Goal: Task Accomplishment & Management: Manage account settings

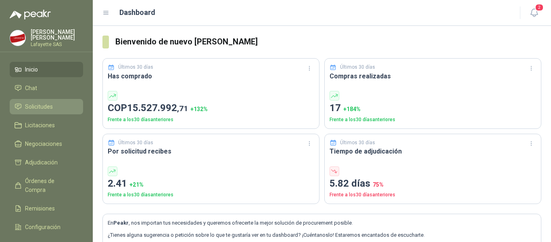
click at [50, 107] on span "Solicitudes" at bounding box center [39, 106] width 28 height 9
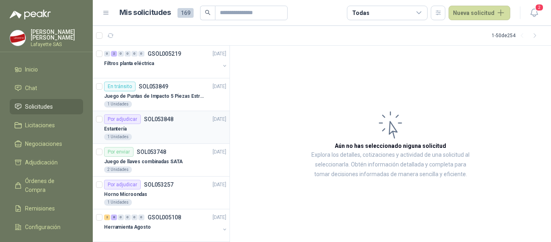
click at [176, 130] on div "Estantería" at bounding box center [165, 129] width 122 height 10
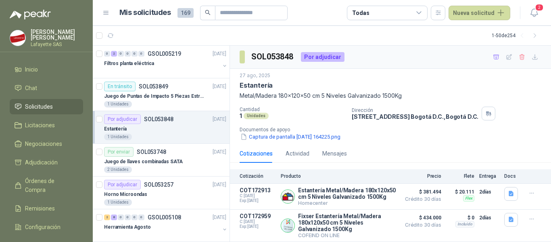
scroll to position [8, 0]
click at [375, 191] on button "Detalles" at bounding box center [377, 196] width 38 height 11
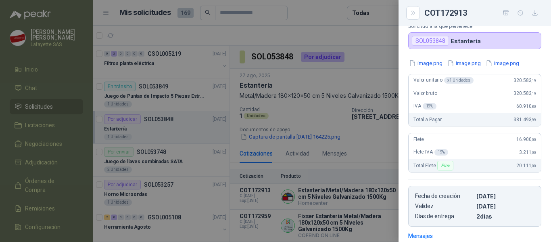
scroll to position [61, 0]
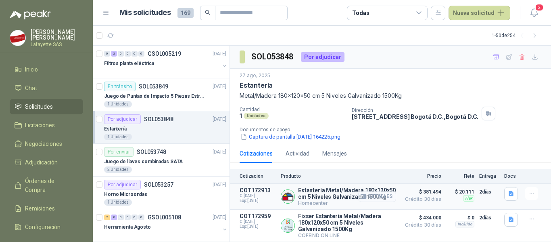
click at [368, 191] on button "Detalles" at bounding box center [377, 196] width 38 height 11
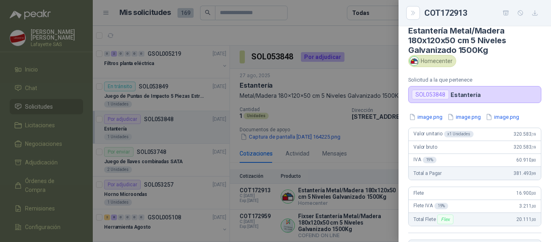
scroll to position [0, 0]
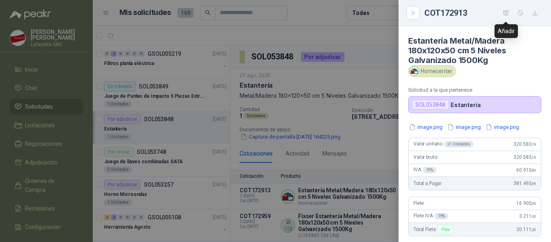
drag, startPoint x: 509, startPoint y: 12, endPoint x: 502, endPoint y: 14, distance: 7.7
click at [509, 12] on icon "button" at bounding box center [506, 12] width 6 height 4
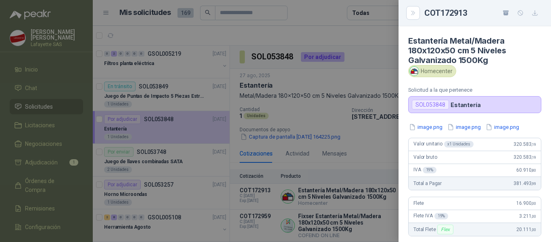
click at [69, 164] on div at bounding box center [275, 121] width 551 height 242
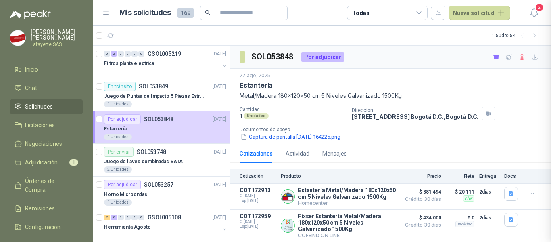
scroll to position [182, 0]
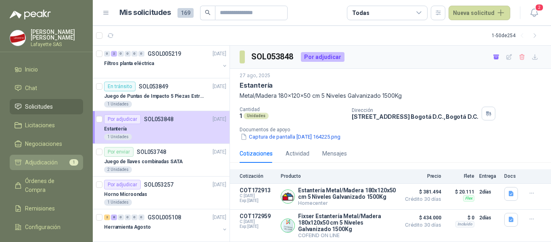
click at [57, 161] on span "Adjudicación" at bounding box center [41, 162] width 33 height 9
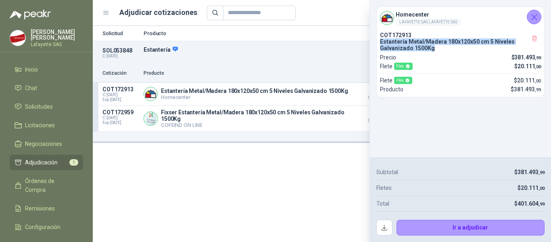
drag, startPoint x: 381, startPoint y: 42, endPoint x: 433, endPoint y: 50, distance: 52.3
click at [433, 50] on p "Estantería Metal/Madera 180x120x50 cm 5 Niveles Galvanizado 1500Kg" at bounding box center [460, 44] width 161 height 13
copy p "Estantería Metal/Madera 180x120x50 cm 5 Niveles Galvanizado 1500Kg"
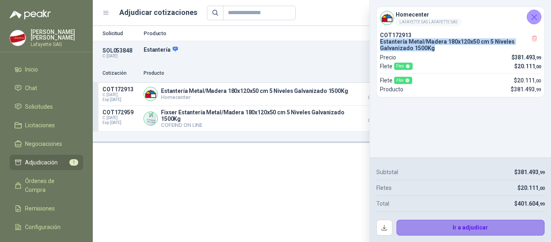
click at [469, 228] on button "Ir a adjudicar" at bounding box center [471, 228] width 149 height 16
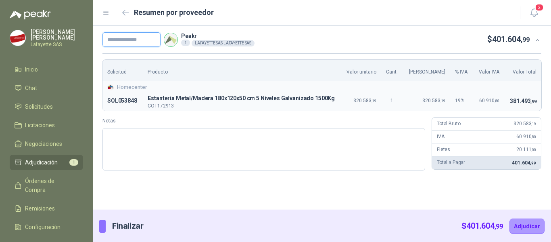
drag, startPoint x: 116, startPoint y: 41, endPoint x: 129, endPoint y: 45, distance: 13.5
click at [116, 41] on input "text" at bounding box center [132, 39] width 58 height 15
paste input "******"
type input "******"
click at [530, 224] on button "Adjudicar" at bounding box center [527, 225] width 35 height 15
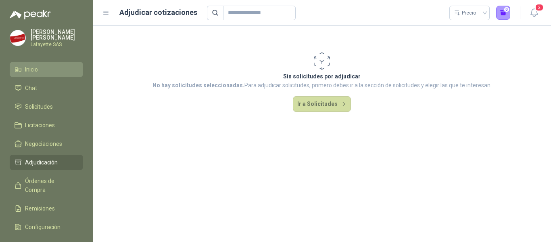
click at [48, 69] on li "Inicio" at bounding box center [47, 69] width 64 height 9
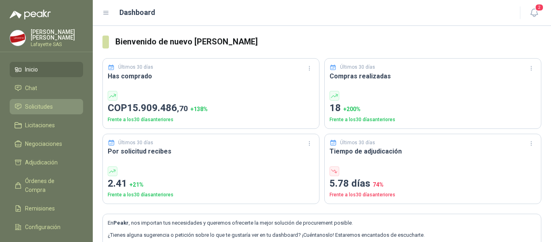
click at [48, 110] on span "Solicitudes" at bounding box center [39, 106] width 28 height 9
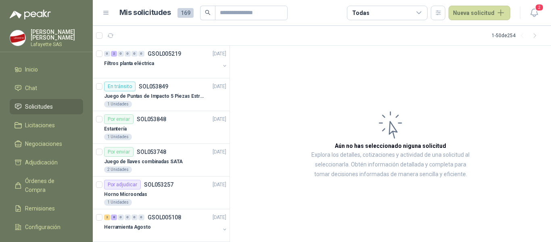
drag, startPoint x: 533, startPoint y: 16, endPoint x: 526, endPoint y: 22, distance: 8.9
click at [533, 16] on icon "button" at bounding box center [534, 13] width 7 height 8
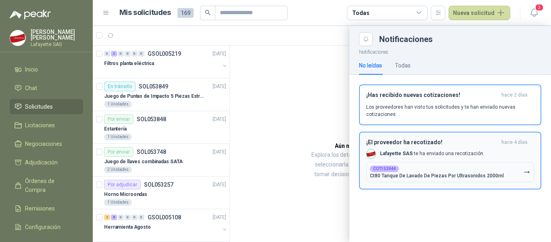
click at [417, 148] on div "¡El proveedor ha recotizado! [DATE] [PERSON_NAME] SAS te ha enviado una recotiz…" at bounding box center [450, 160] width 168 height 43
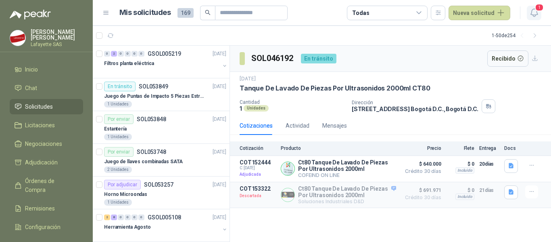
click at [536, 10] on span "1" at bounding box center [539, 8] width 9 height 8
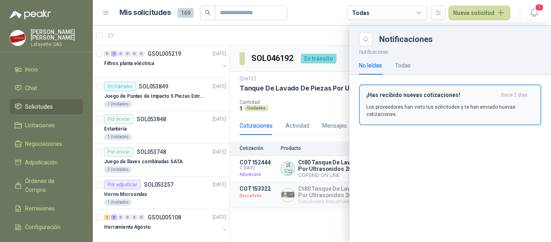
click at [426, 103] on div "¡Has recibido nuevas cotizaciones! [DATE] Los proveedores han visto tus solicit…" at bounding box center [450, 105] width 168 height 26
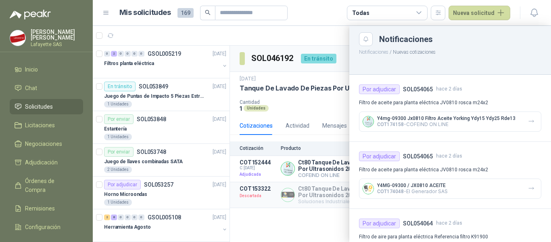
click at [42, 104] on span "Solicitudes" at bounding box center [39, 106] width 28 height 9
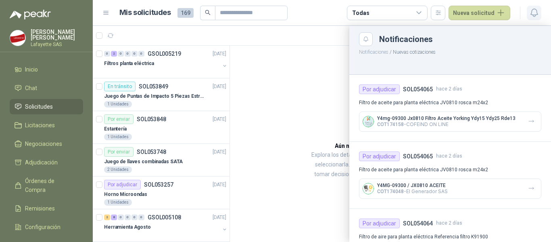
click at [540, 10] on button "button" at bounding box center [534, 13] width 15 height 15
